Goal: Information Seeking & Learning: Learn about a topic

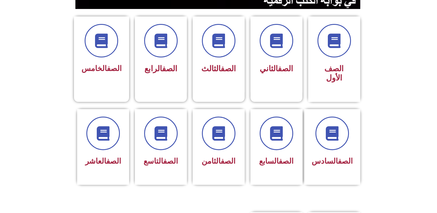
scroll to position [146, 0]
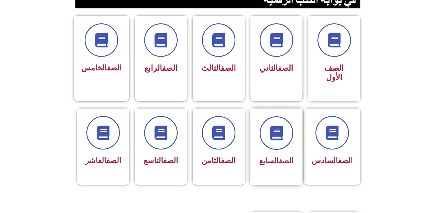
click at [262, 161] on div "الصف السابع" at bounding box center [276, 147] width 52 height 76
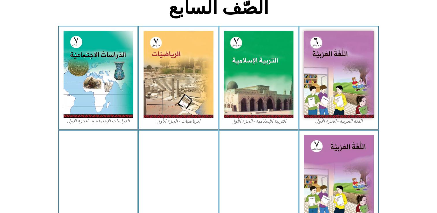
scroll to position [159, 0]
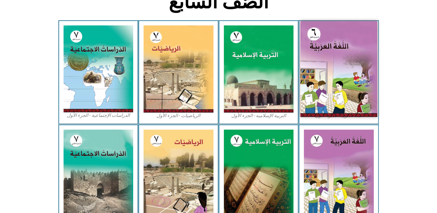
click at [331, 55] on img at bounding box center [338, 69] width 77 height 96
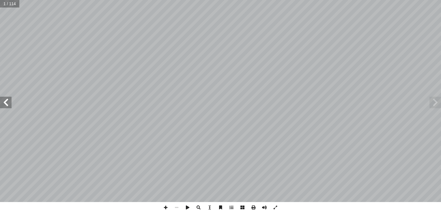
click at [6, 106] on span at bounding box center [6, 103] width 12 height 12
click at [4, 108] on span at bounding box center [6, 103] width 12 height 12
click at [5, 99] on span at bounding box center [6, 103] width 12 height 12
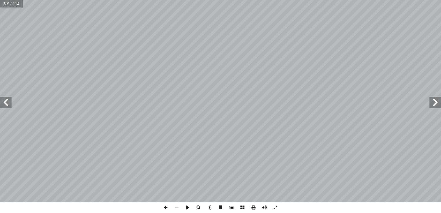
click at [5, 99] on span at bounding box center [6, 103] width 12 height 12
click at [436, 105] on span at bounding box center [436, 103] width 12 height 12
click at [3, 102] on span at bounding box center [6, 103] width 12 height 12
click at [2, 102] on span at bounding box center [6, 103] width 12 height 12
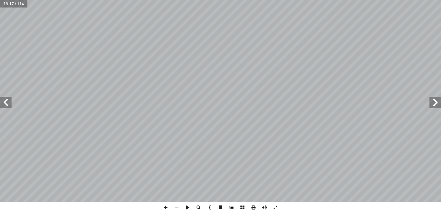
click at [1, 105] on span at bounding box center [6, 103] width 12 height 12
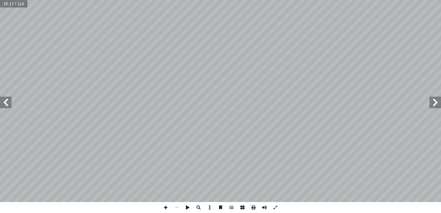
click at [1, 105] on span at bounding box center [6, 103] width 12 height 12
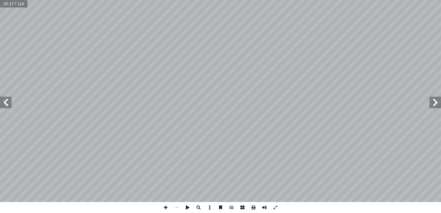
click at [1, 105] on span at bounding box center [6, 103] width 12 height 12
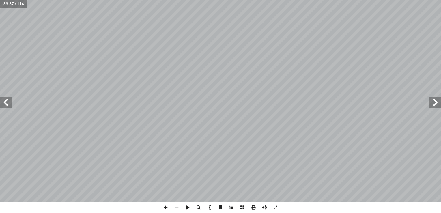
click at [3, 105] on span at bounding box center [6, 103] width 12 height 12
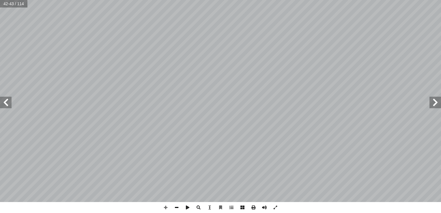
click at [178, 208] on span at bounding box center [176, 207] width 11 height 11
click at [2, 101] on span at bounding box center [6, 103] width 12 height 12
